Goal: Check status: Check status

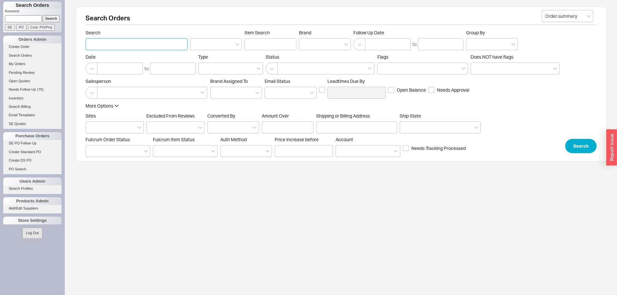
drag, startPoint x: 0, startPoint y: 0, endPoint x: 133, endPoint y: 45, distance: 140.9
click at [133, 45] on input "Search" at bounding box center [137, 44] width 102 height 12
click at [119, 39] on input "Search" at bounding box center [137, 44] width 102 height 12
type input "guttman"
click at [588, 149] on button "Search" at bounding box center [580, 146] width 31 height 14
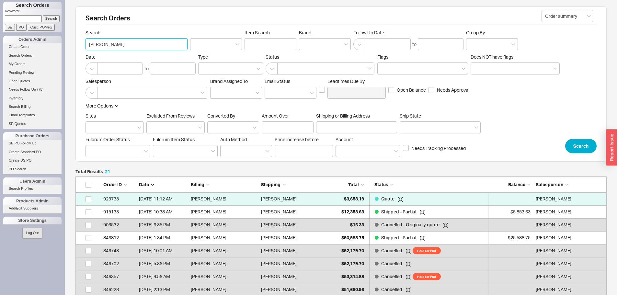
click at [124, 43] on input "guttman" at bounding box center [137, 44] width 102 height 12
type input "g"
type input "rob"
click at [572, 149] on button "Search" at bounding box center [580, 146] width 31 height 14
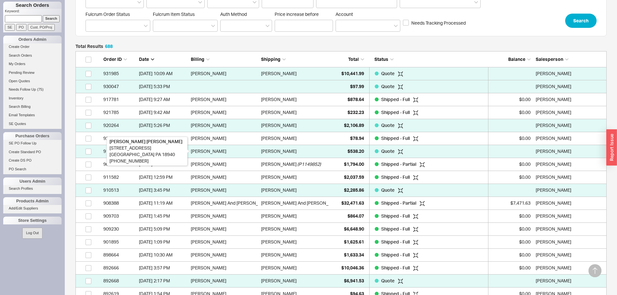
scroll to position [162, 0]
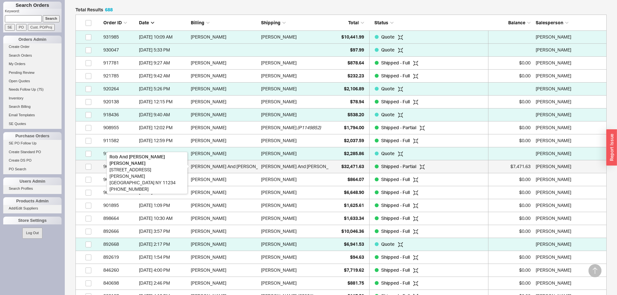
click at [233, 165] on div "[PERSON_NAME] And [PERSON_NAME]" at bounding box center [224, 166] width 67 height 13
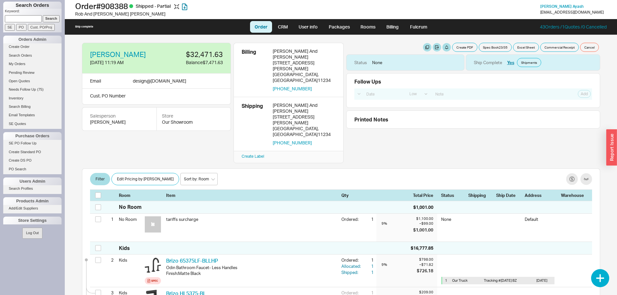
select select "LOW"
